Goal: Navigation & Orientation: Find specific page/section

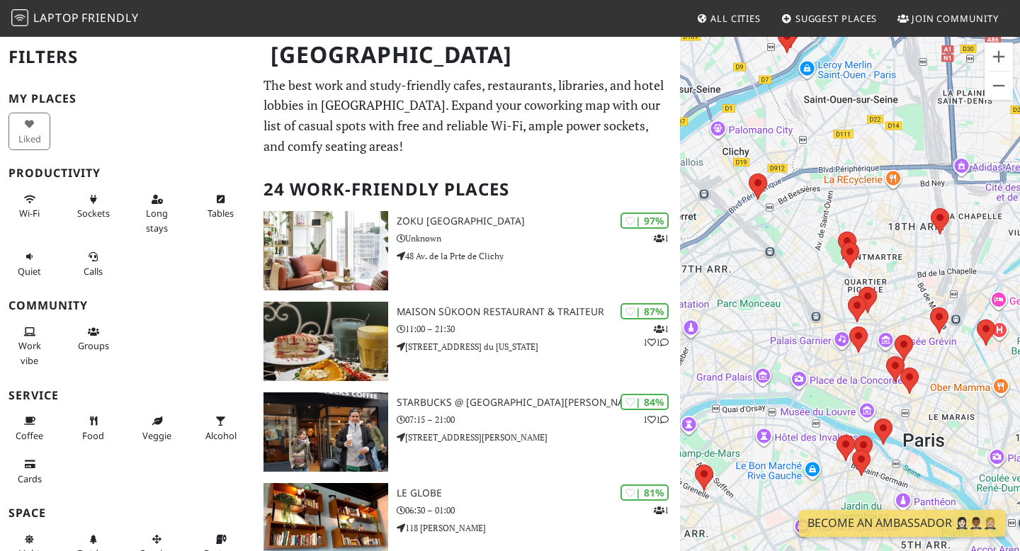
drag, startPoint x: 915, startPoint y: 190, endPoint x: 1004, endPoint y: 277, distance: 124.7
click at [1004, 277] on div at bounding box center [850, 310] width 340 height 551
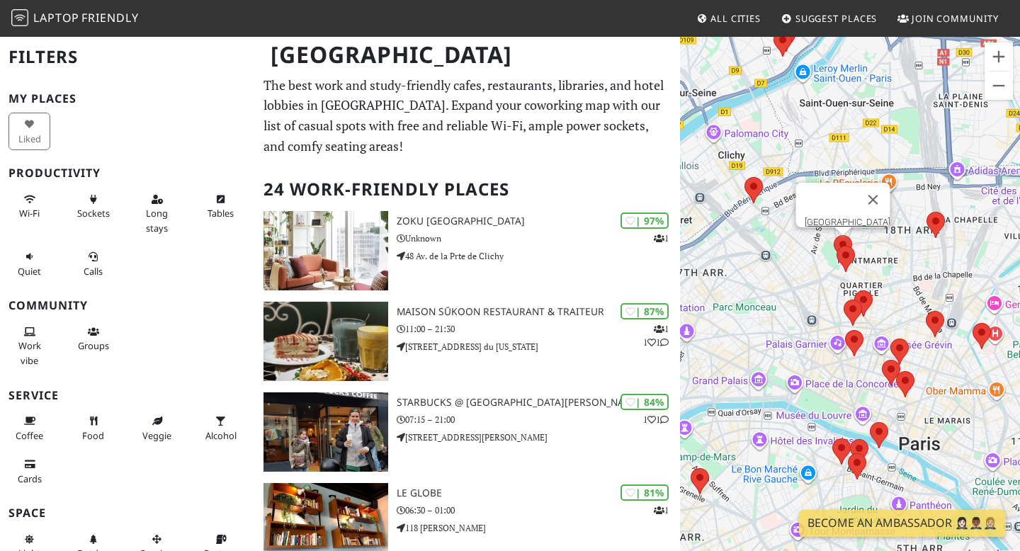
click at [834, 235] on area at bounding box center [834, 235] width 0 height 0
click at [837, 246] on area at bounding box center [837, 246] width 0 height 0
click at [854, 290] on area at bounding box center [854, 290] width 0 height 0
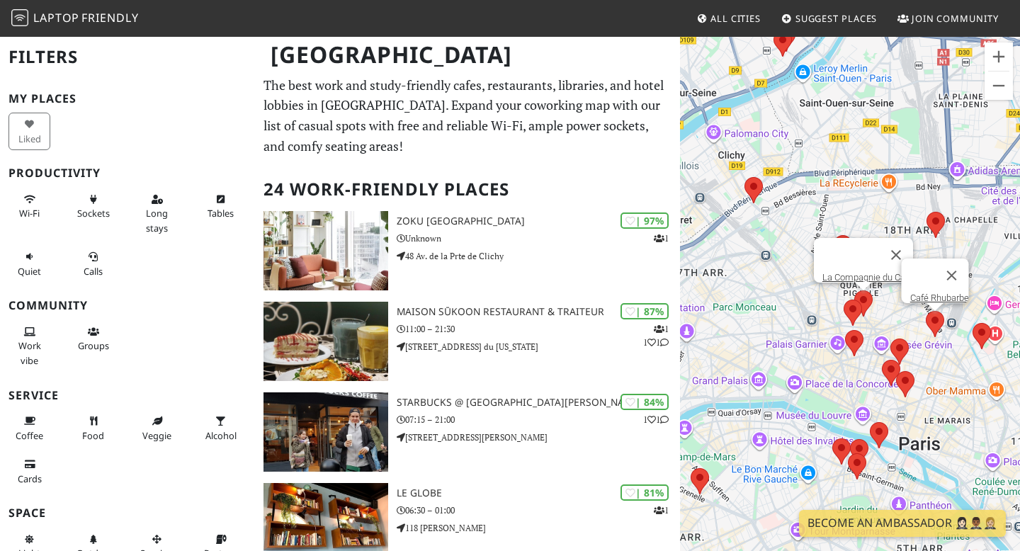
click at [926, 311] on area at bounding box center [926, 311] width 0 height 0
click at [941, 230] on img at bounding box center [936, 225] width 18 height 26
click at [927, 212] on area at bounding box center [927, 212] width 0 height 0
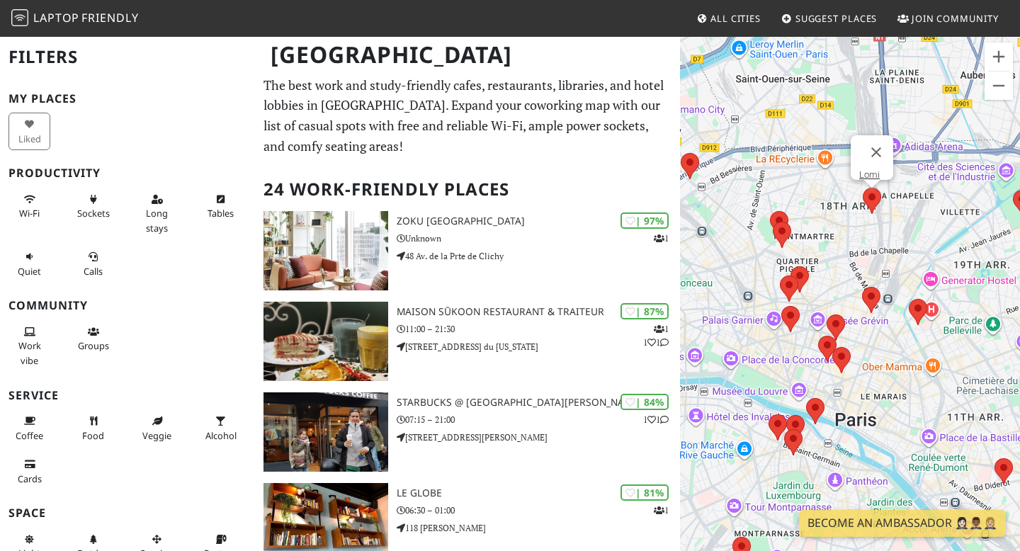
drag, startPoint x: 915, startPoint y: 250, endPoint x: 822, endPoint y: 218, distance: 98.8
click at [822, 218] on div "Lomi" at bounding box center [850, 310] width 340 height 551
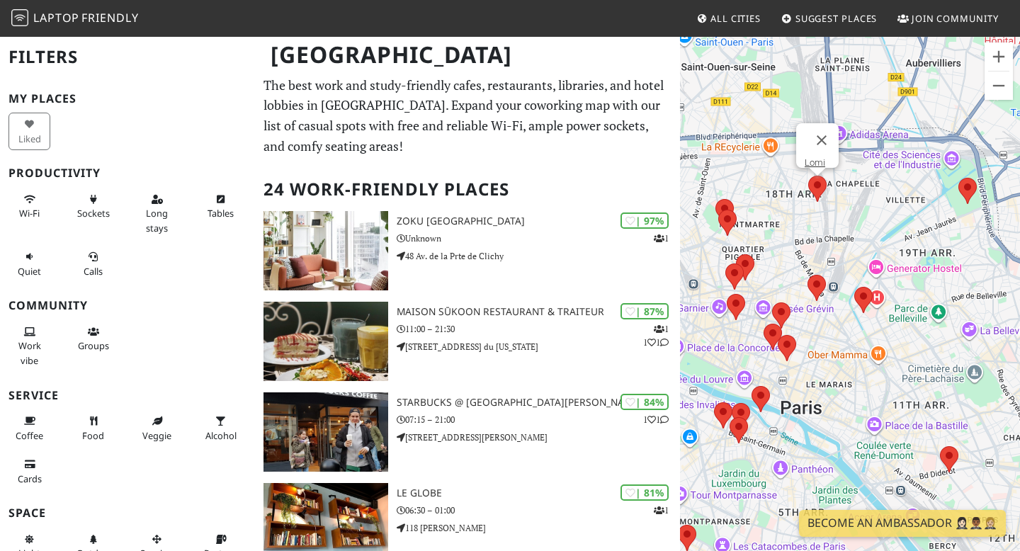
click at [959, 449] on div "Lomi" at bounding box center [850, 310] width 340 height 551
click at [940, 446] on area at bounding box center [940, 446] width 0 height 0
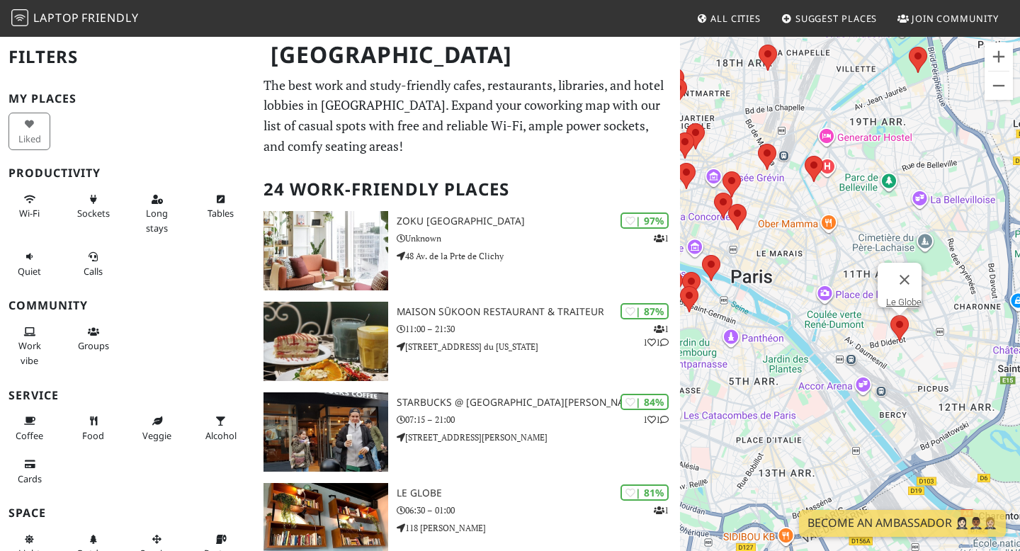
drag, startPoint x: 860, startPoint y: 387, endPoint x: 810, endPoint y: 254, distance: 142.1
click at [810, 254] on div "Le Globe" at bounding box center [850, 310] width 340 height 551
click at [805, 156] on area at bounding box center [805, 156] width 0 height 0
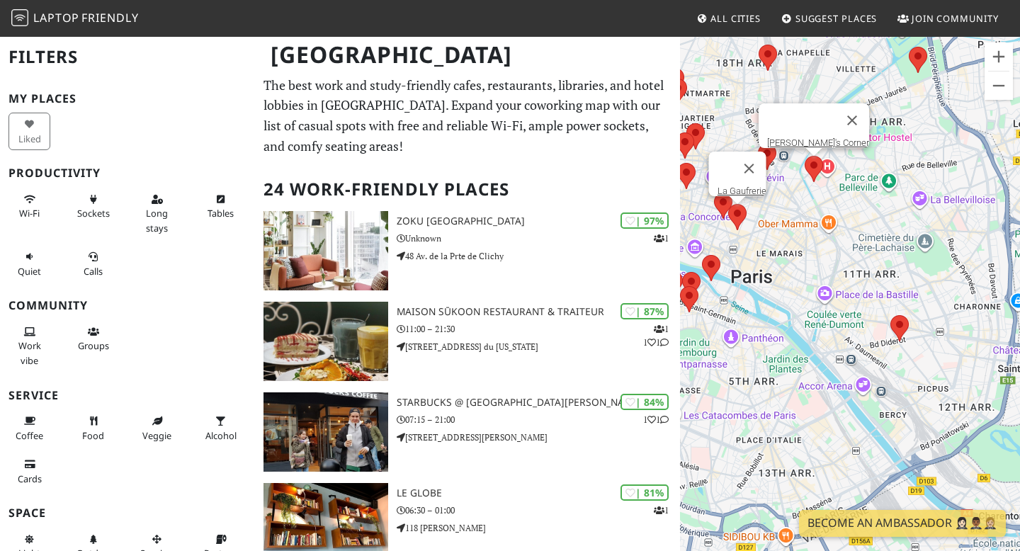
click at [850, 311] on div at bounding box center [1020, 311] width 340 height 0
